Goal: Information Seeking & Learning: Compare options

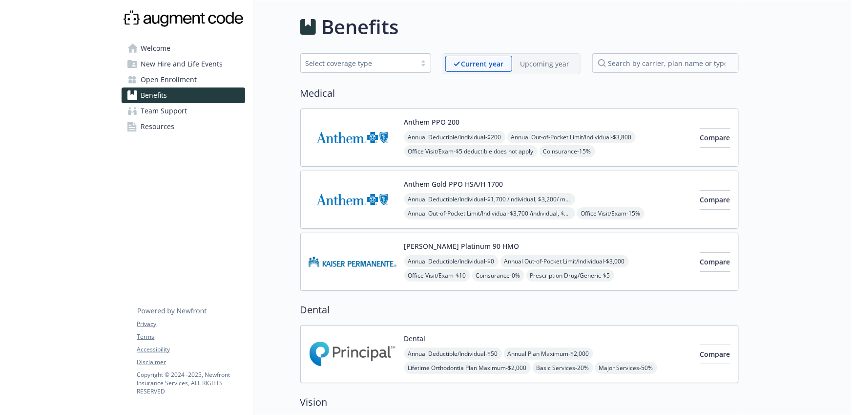
click at [558, 67] on p "Upcoming year" at bounding box center [545, 64] width 49 height 10
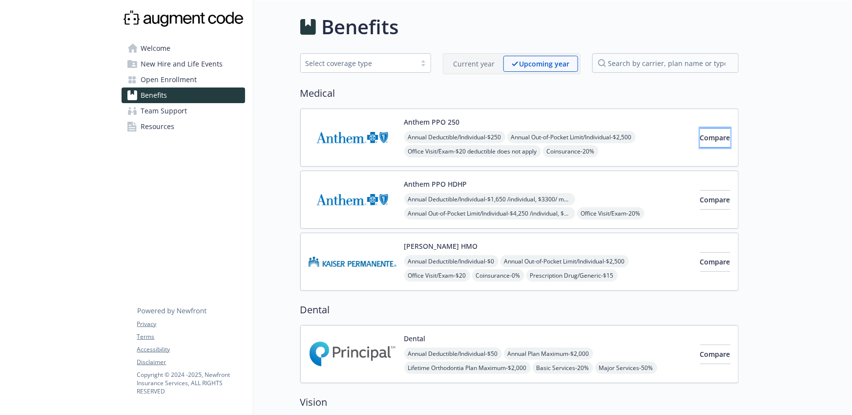
click at [701, 141] on span "Compare" at bounding box center [716, 137] width 30 height 9
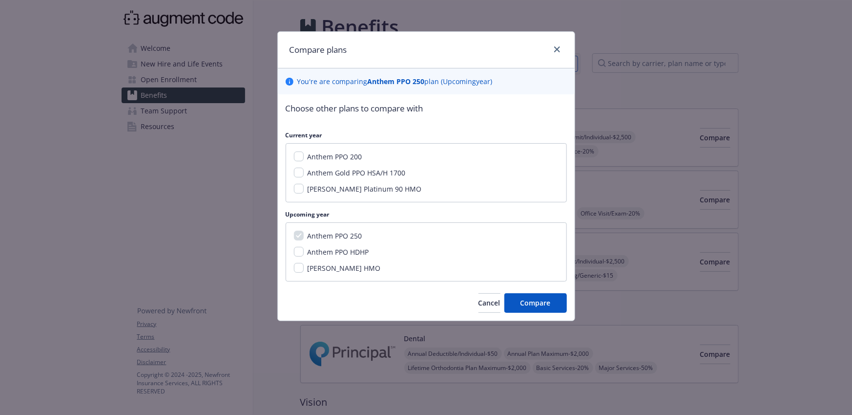
click at [345, 250] on span "Anthem PPO HDHP" at bounding box center [339, 251] width 62 height 9
click at [304, 250] on input "Anthem PPO HDHP" at bounding box center [299, 252] width 10 height 10
checkbox input "true"
click at [536, 304] on span "Compare" at bounding box center [536, 302] width 30 height 9
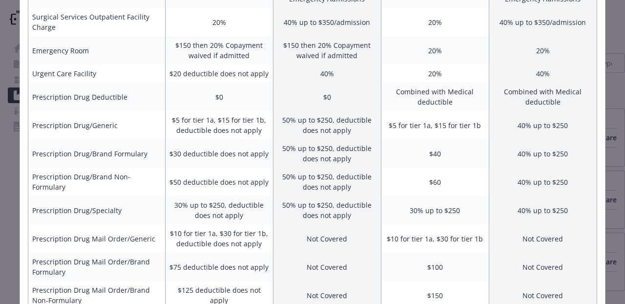
scroll to position [391, 0]
